Goal: Check status: Check status

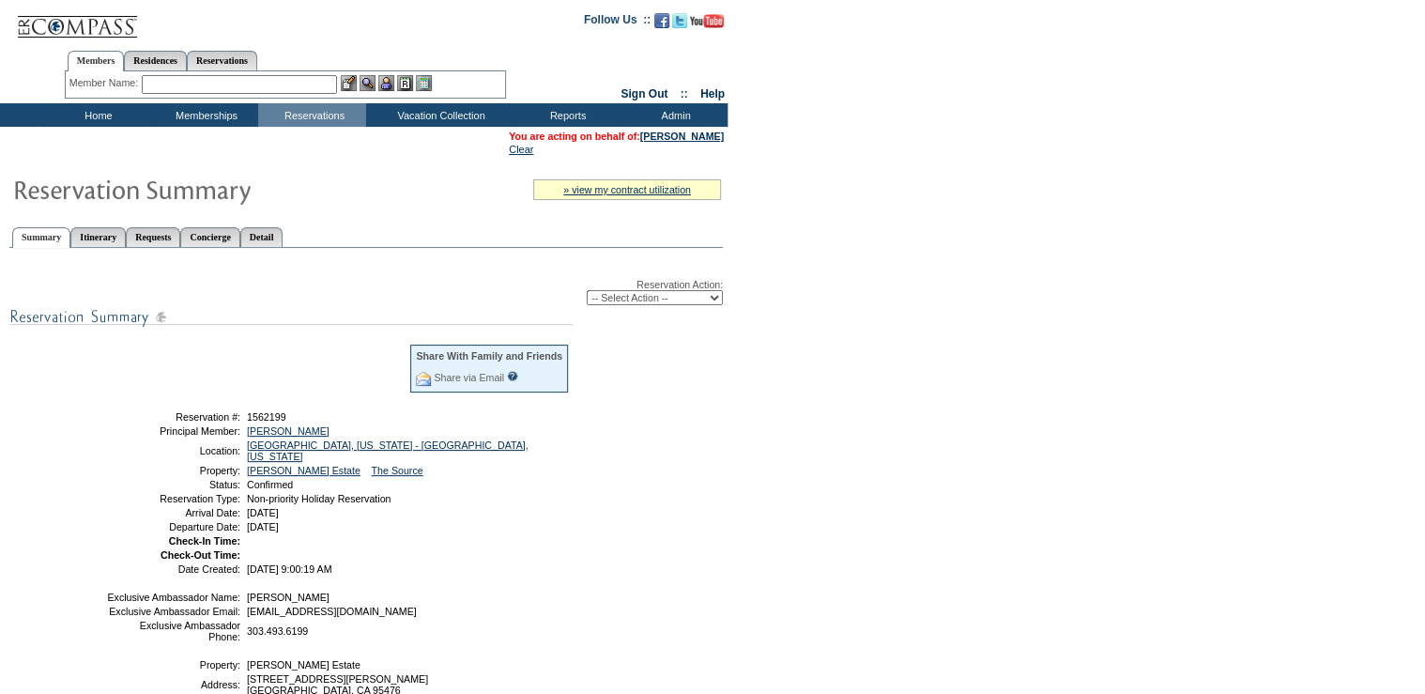
drag, startPoint x: 314, startPoint y: 229, endPoint x: 386, endPoint y: 268, distance: 81.9
click at [284, 229] on link "Detail" at bounding box center [261, 237] width 43 height 20
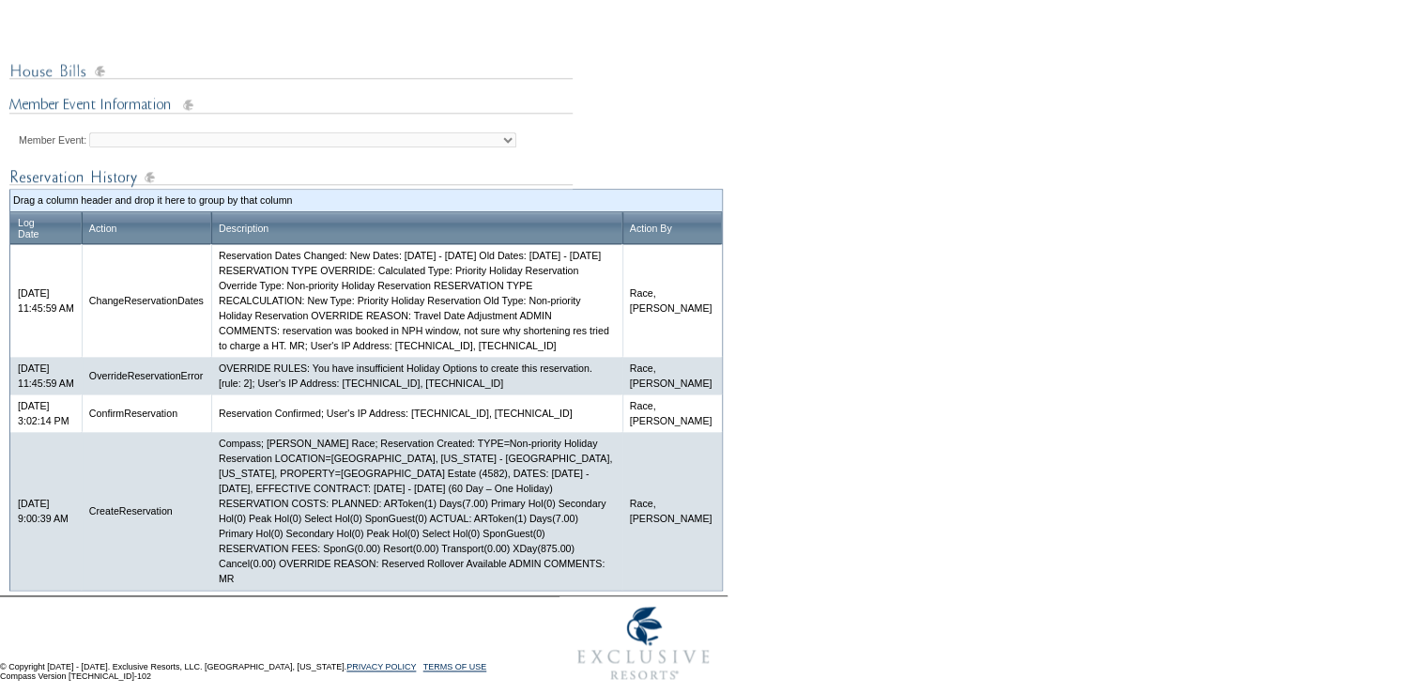
scroll to position [924, 0]
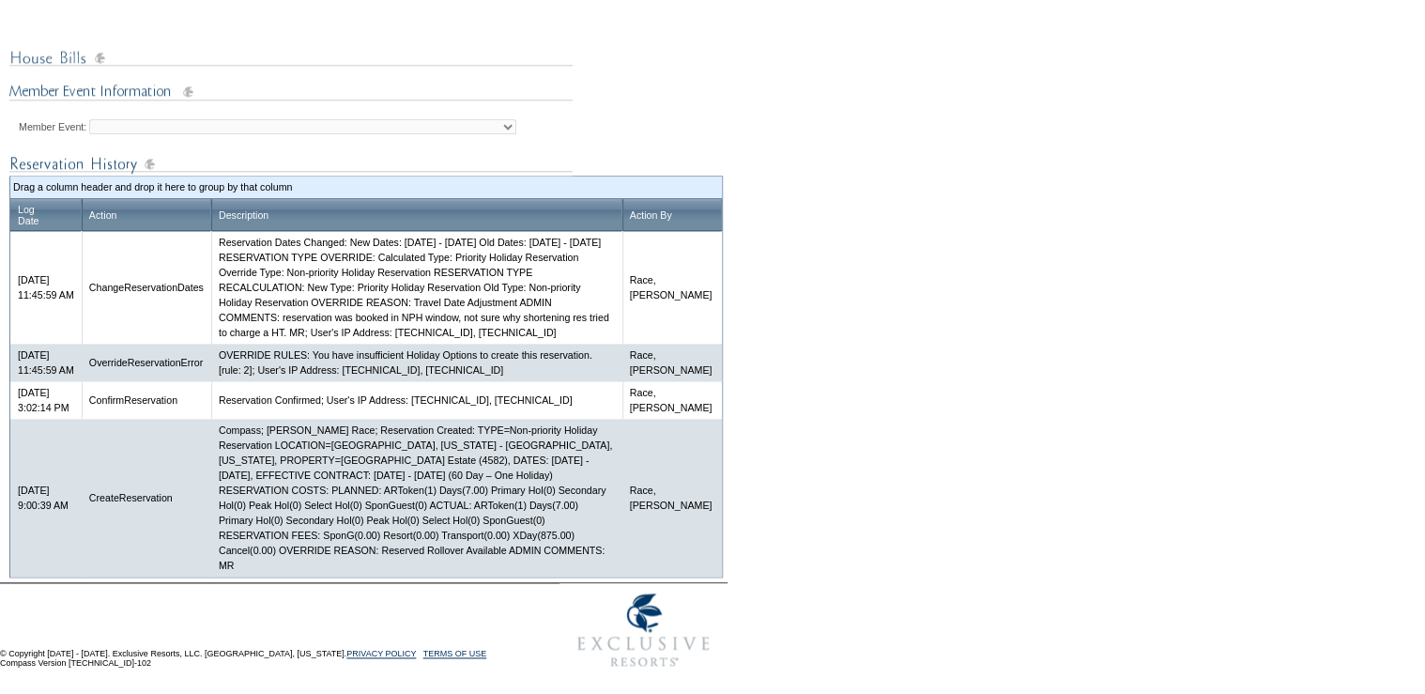
drag, startPoint x: 355, startPoint y: 277, endPoint x: 429, endPoint y: 333, distance: 93.1
click at [429, 333] on td "Reservation Dates Changed: New Dates: [DATE] - [DATE] Old Dates: [DATE] - [DATE…" at bounding box center [416, 287] width 411 height 113
drag, startPoint x: 429, startPoint y: 333, endPoint x: 393, endPoint y: 315, distance: 39.9
click at [393, 315] on td "Reservation Dates Changed: New Dates: [DATE] - [DATE] Old Dates: [DATE] - [DATE…" at bounding box center [416, 287] width 411 height 113
click at [444, 461] on td "Compass; [PERSON_NAME] Race; Reservation Created: TYPE=Non-priority Holiday Res…" at bounding box center [416, 498] width 411 height 158
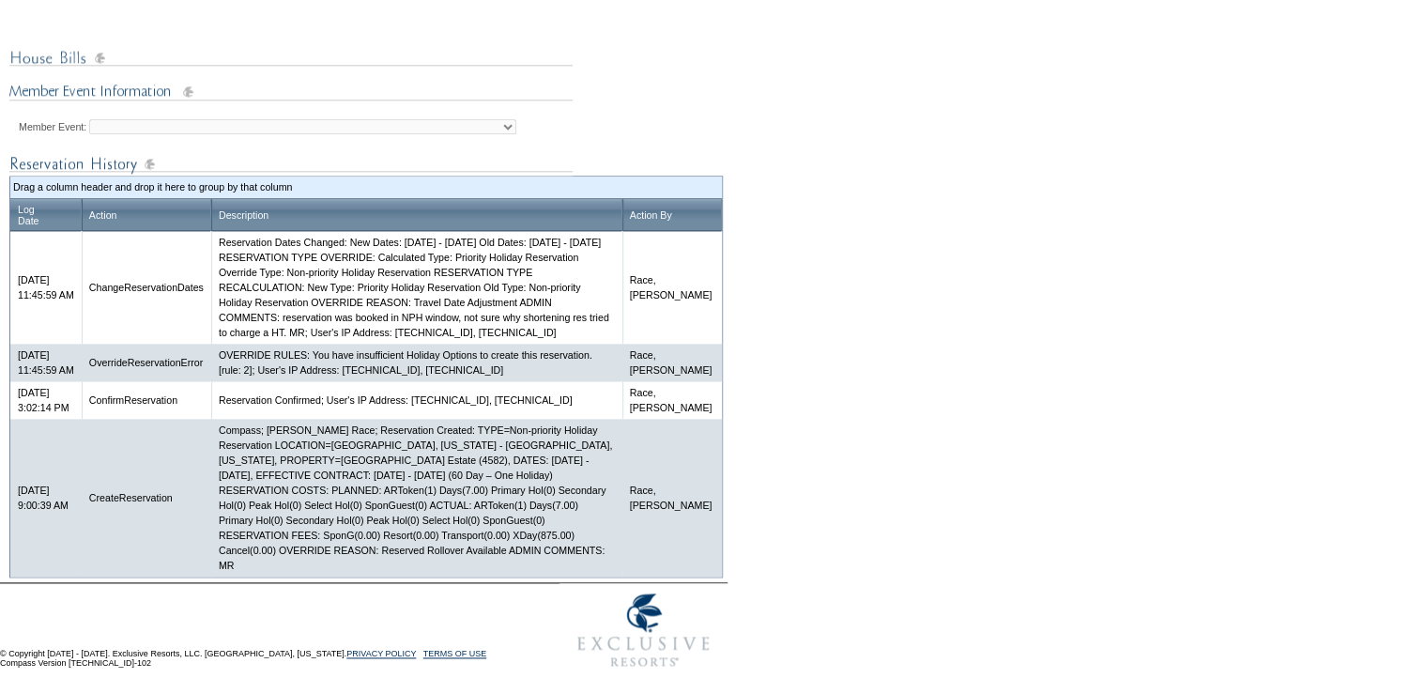
click at [600, 460] on td "Compass; [PERSON_NAME] Race; Reservation Created: TYPE=Non-priority Holiday Res…" at bounding box center [416, 498] width 411 height 158
drag, startPoint x: 592, startPoint y: 460, endPoint x: 424, endPoint y: 463, distance: 168.1
click at [424, 463] on td "Compass; [PERSON_NAME] Race; Reservation Created: TYPE=Non-priority Holiday Res…" at bounding box center [416, 498] width 411 height 158
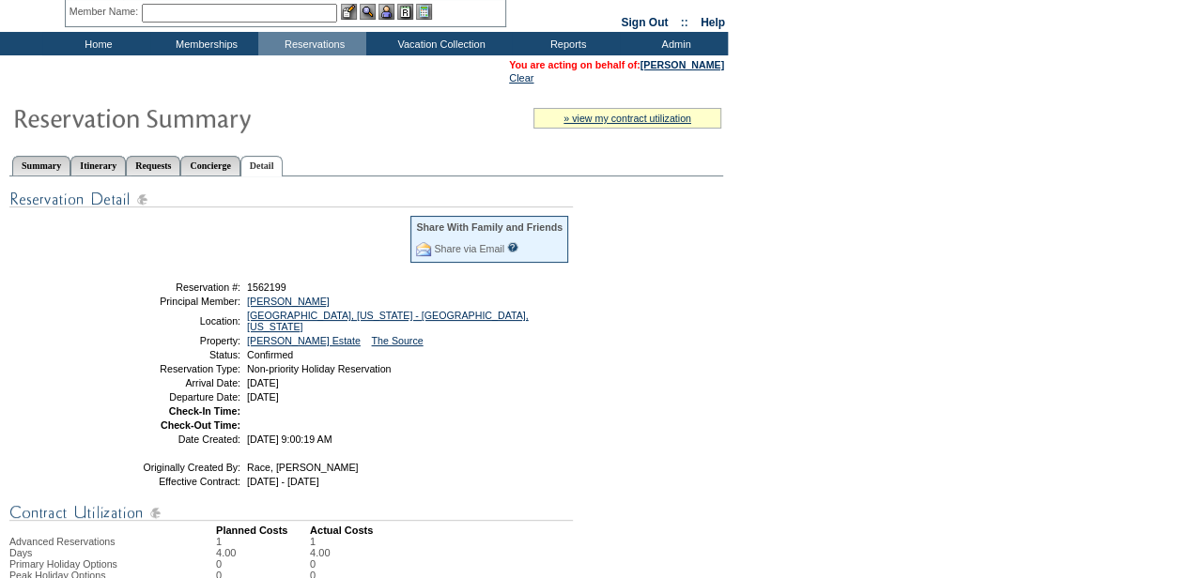
scroll to position [0, 0]
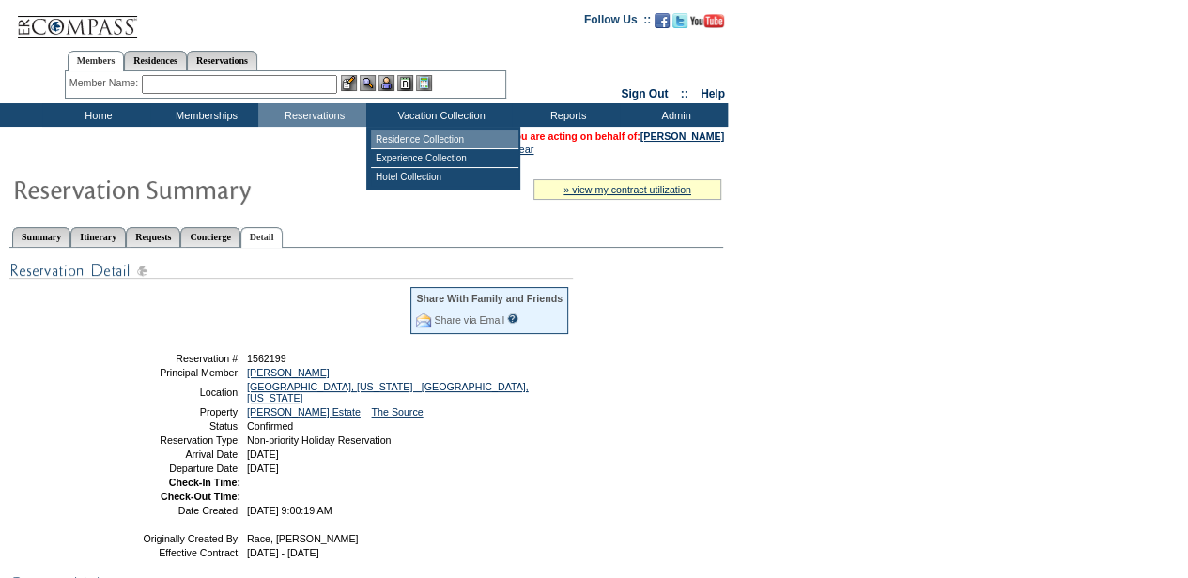
click at [422, 143] on td "Residence Collection" at bounding box center [444, 140] width 147 height 19
